Goal: Task Accomplishment & Management: Manage account settings

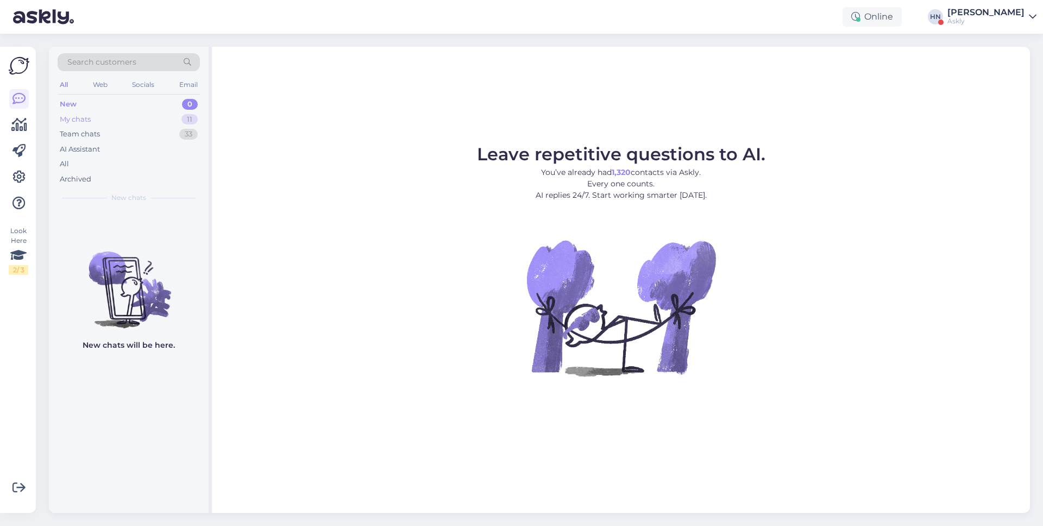
click at [166, 116] on div "My chats 11" at bounding box center [129, 119] width 142 height 15
click at [180, 116] on div "My chats 11" at bounding box center [129, 119] width 142 height 15
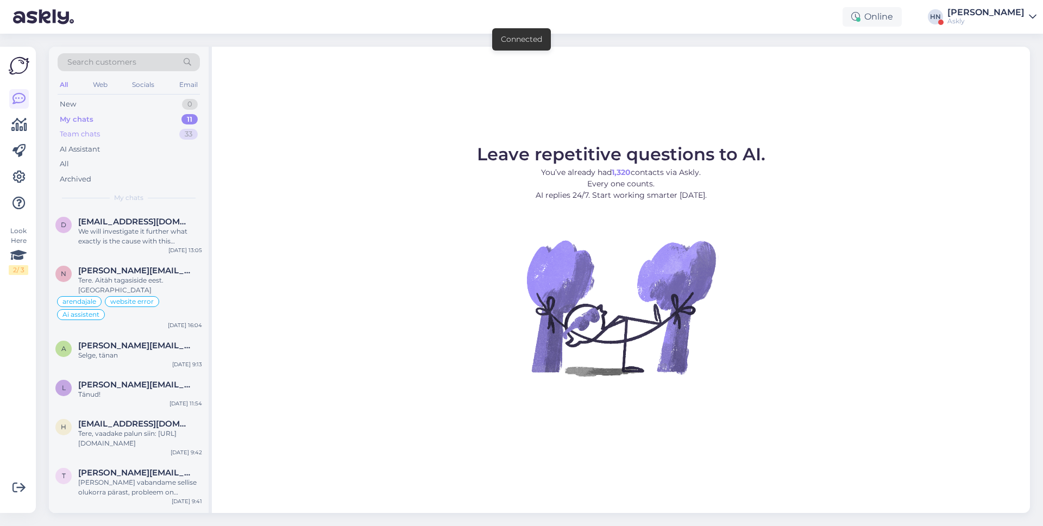
click at [168, 127] on div "Team chats 33" at bounding box center [129, 134] width 142 height 15
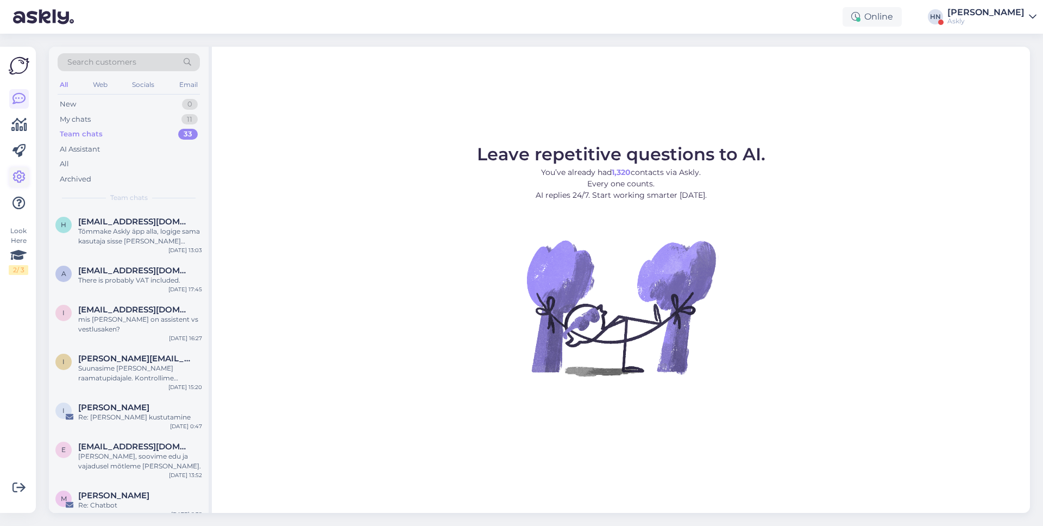
click at [21, 173] on icon at bounding box center [18, 176] width 13 height 13
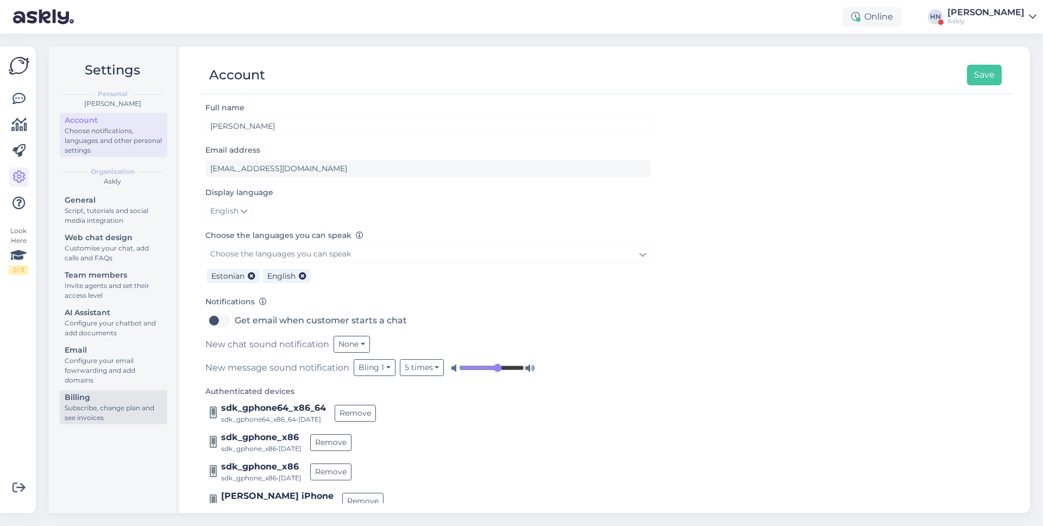
click at [111, 397] on div "Billing" at bounding box center [114, 396] width 98 height 11
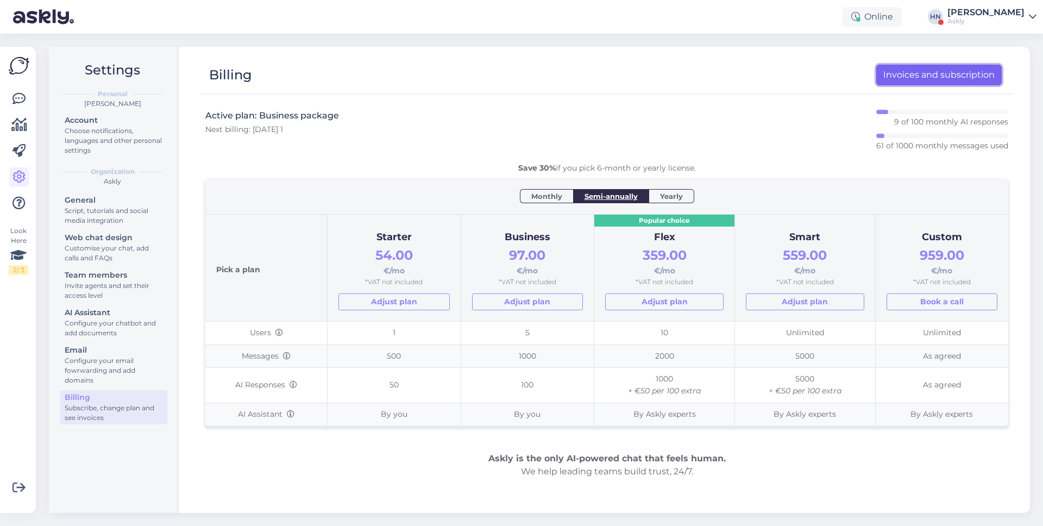
click at [927, 66] on link "Invoices and subscription" at bounding box center [938, 75] width 125 height 21
